Goal: Communication & Community: Answer question/provide support

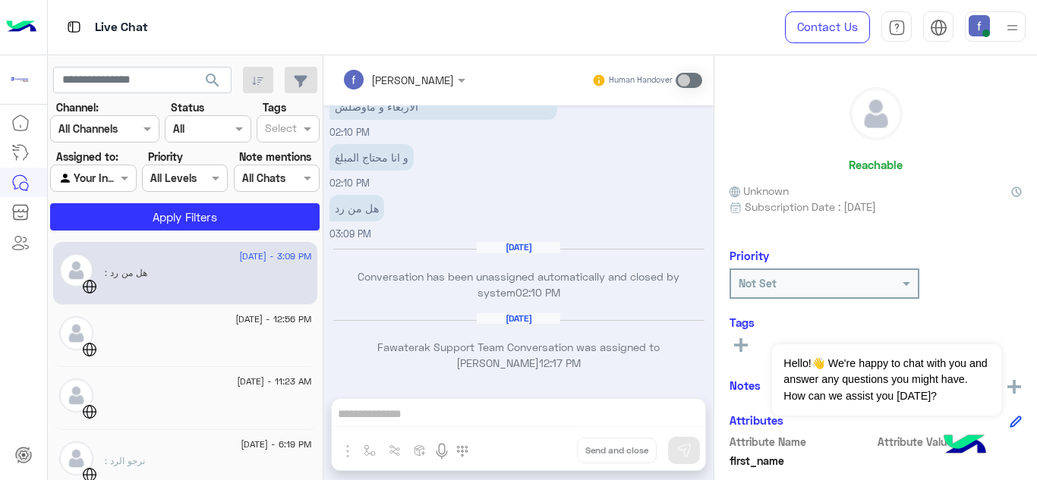
click at [210, 281] on div ": هل من رد" at bounding box center [208, 279] width 207 height 27
click at [471, 409] on div "fady mohamed Human Handover Sep 3, 2025 اختر سبب الاتصال من القائمة التالية: Pr…" at bounding box center [518, 270] width 390 height 431
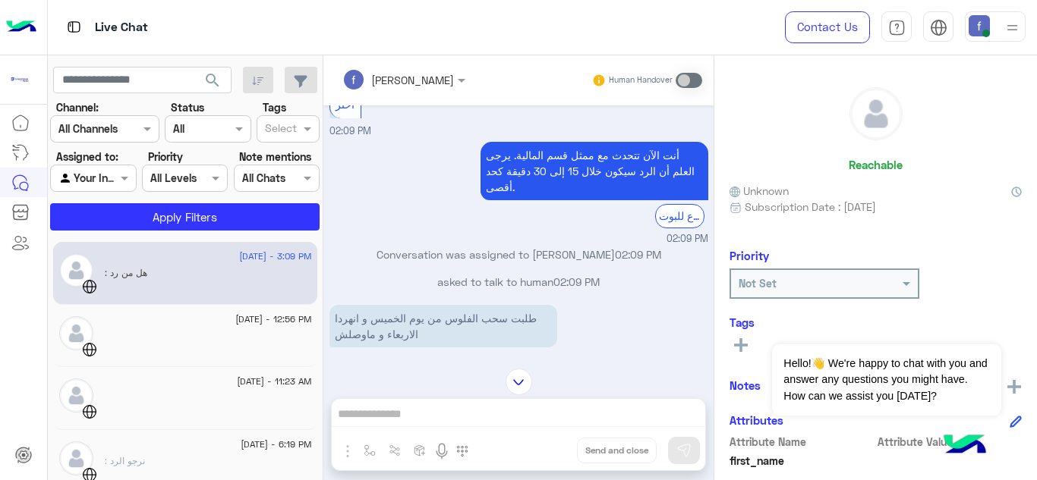
scroll to position [260, 0]
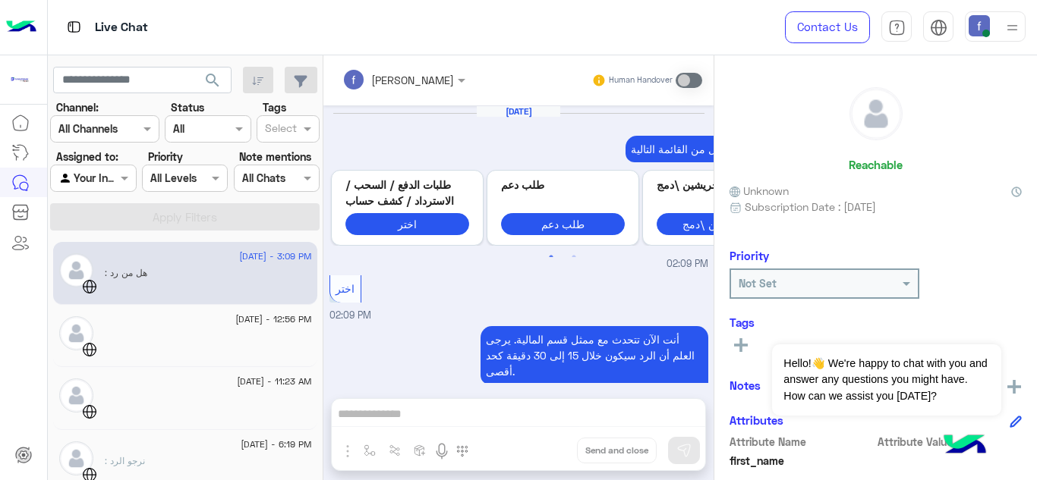
scroll to position [412, 0]
